Goal: Information Seeking & Learning: Learn about a topic

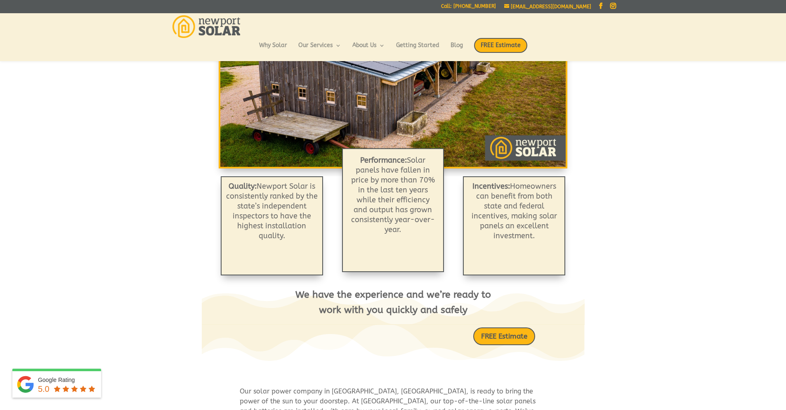
scroll to position [165, 0]
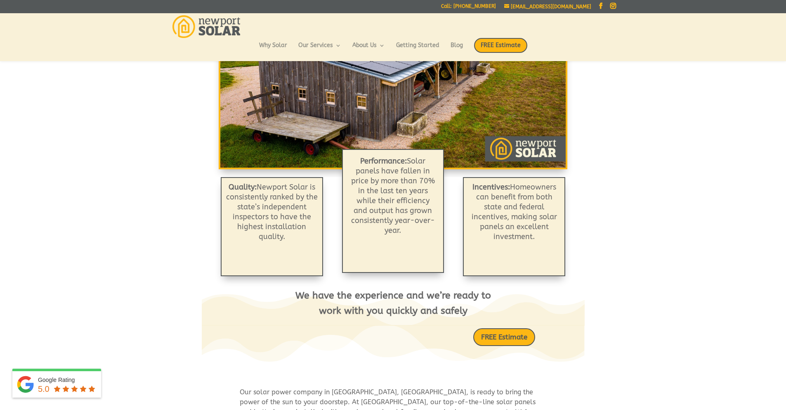
click at [352, 227] on p "Performance: Solar panels have fallen in price by more than 70% in the last ten…" at bounding box center [393, 195] width 88 height 79
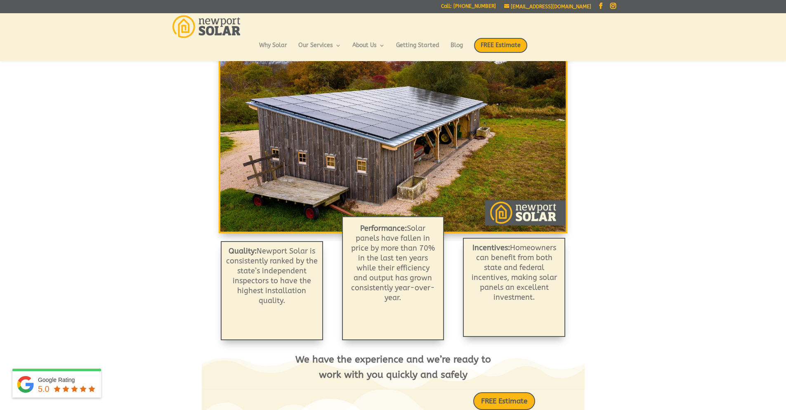
scroll to position [99, 0]
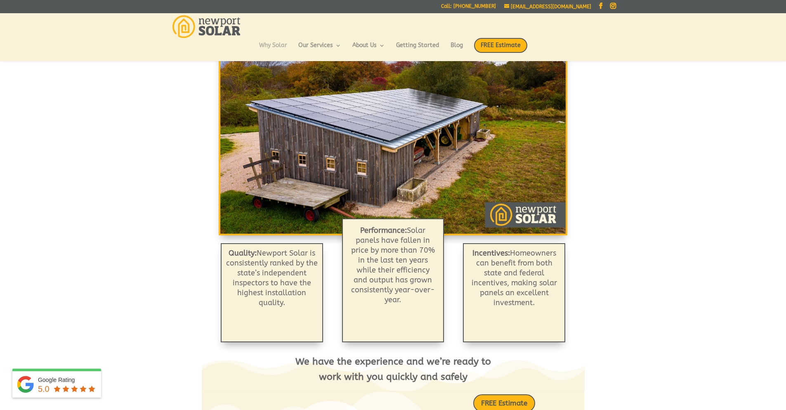
click at [281, 47] on link "Why Solar" at bounding box center [273, 49] width 28 height 14
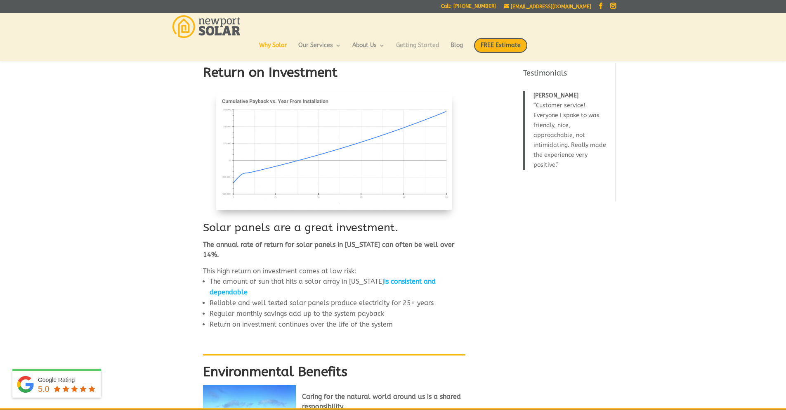
scroll to position [394, 0]
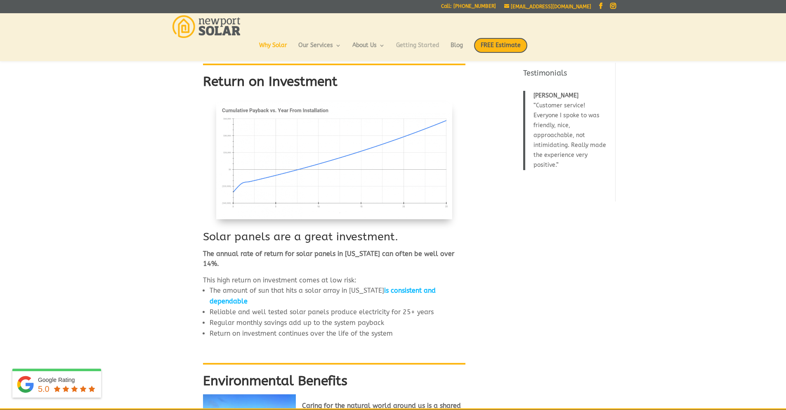
click at [429, 46] on link "Getting Started" at bounding box center [417, 49] width 43 height 14
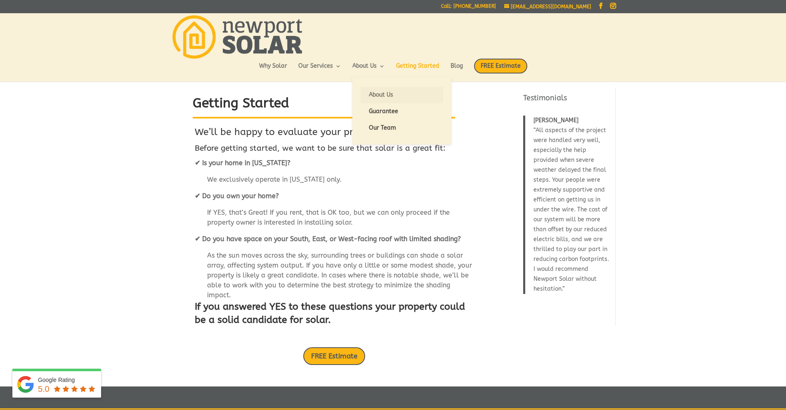
click at [370, 99] on link "About Us" at bounding box center [401, 95] width 82 height 16
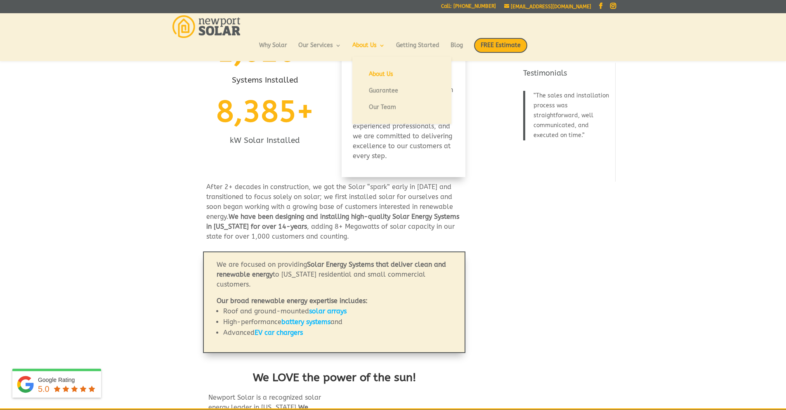
scroll to position [135, 0]
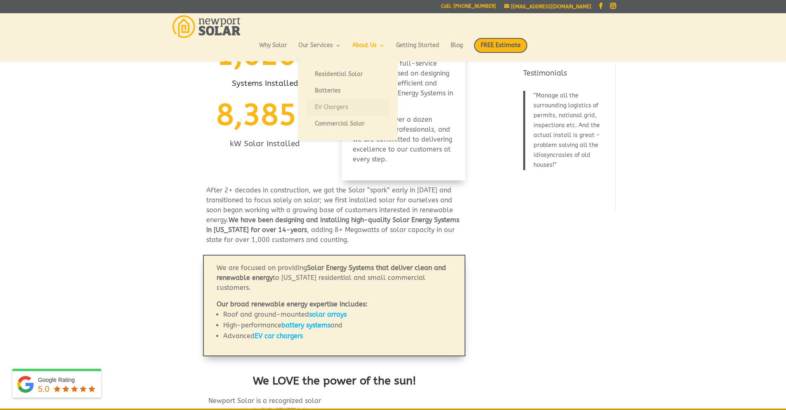
click at [339, 105] on link "EV Chargers" at bounding box center [347, 107] width 82 height 16
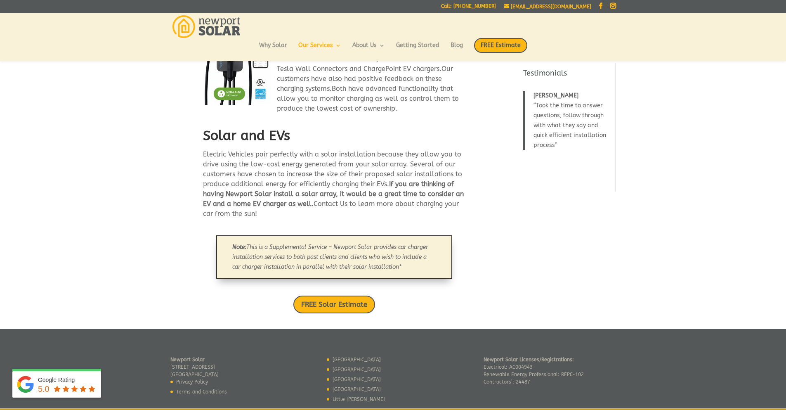
scroll to position [499, 0]
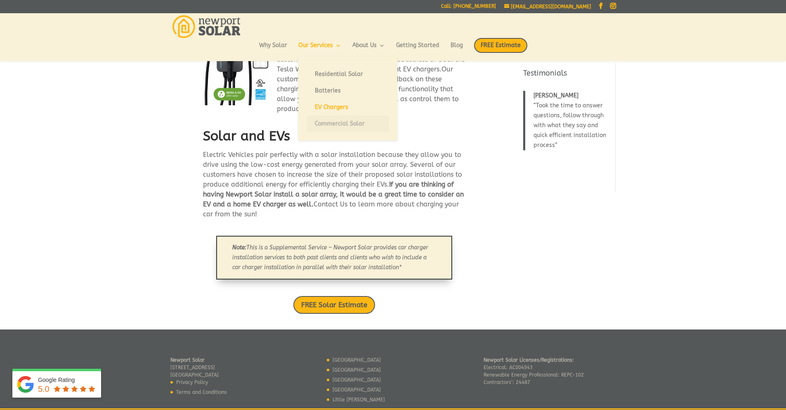
click at [335, 119] on link "Commercial Solar" at bounding box center [347, 123] width 82 height 16
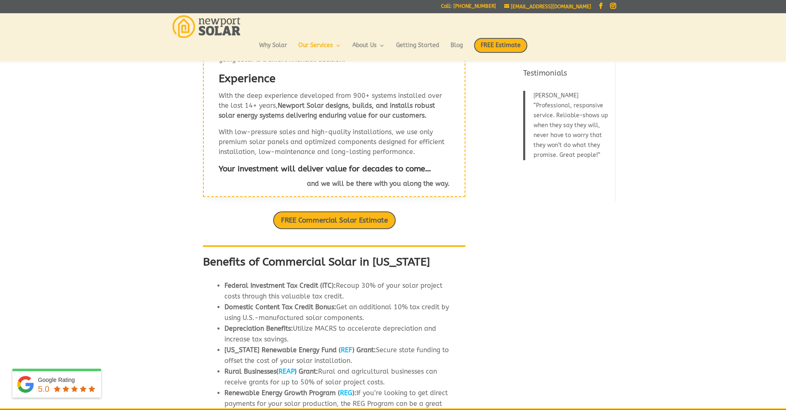
scroll to position [132, 0]
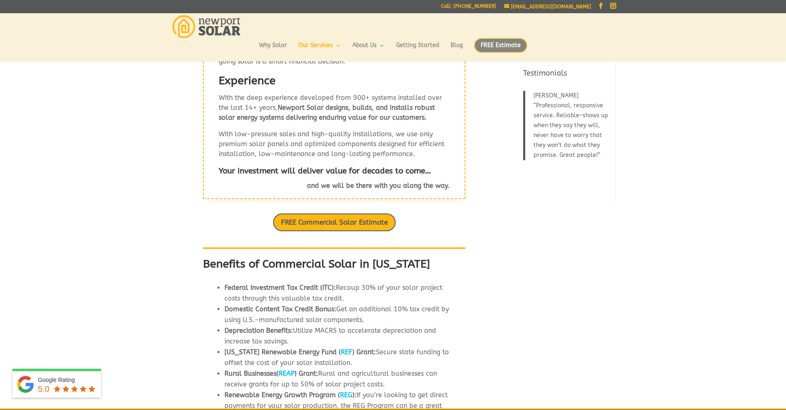
click at [485, 52] on span "FREE Estimate" at bounding box center [500, 45] width 53 height 15
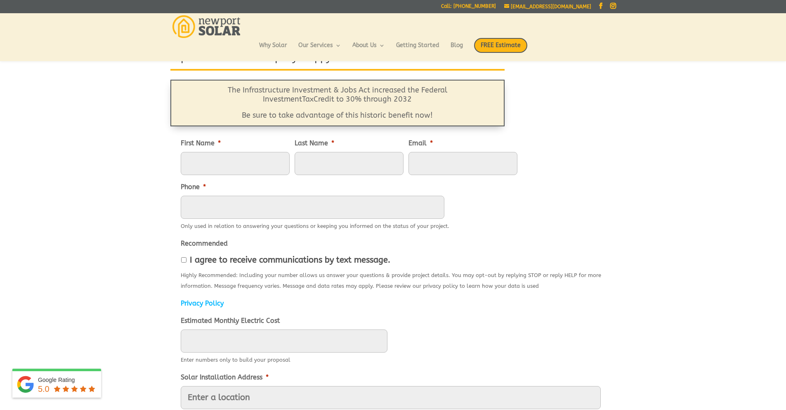
scroll to position [17, 0]
